Goal: Entertainment & Leisure: Consume media (video, audio)

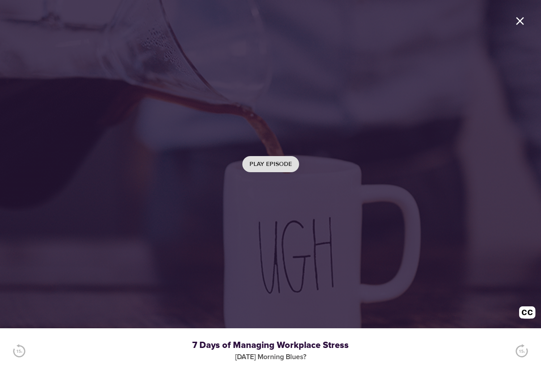
click at [283, 161] on span "Play Episode" at bounding box center [270, 164] width 42 height 11
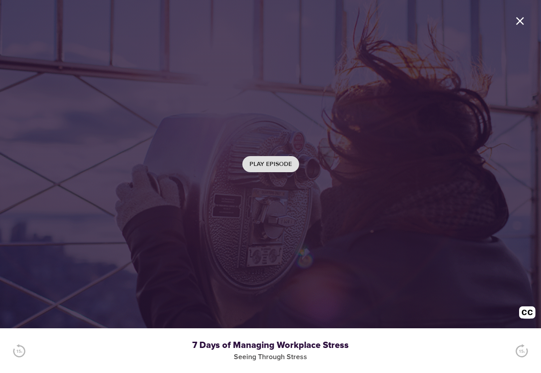
click at [291, 164] on span "Play Episode" at bounding box center [270, 164] width 42 height 11
